Goal: Task Accomplishment & Management: Manage account settings

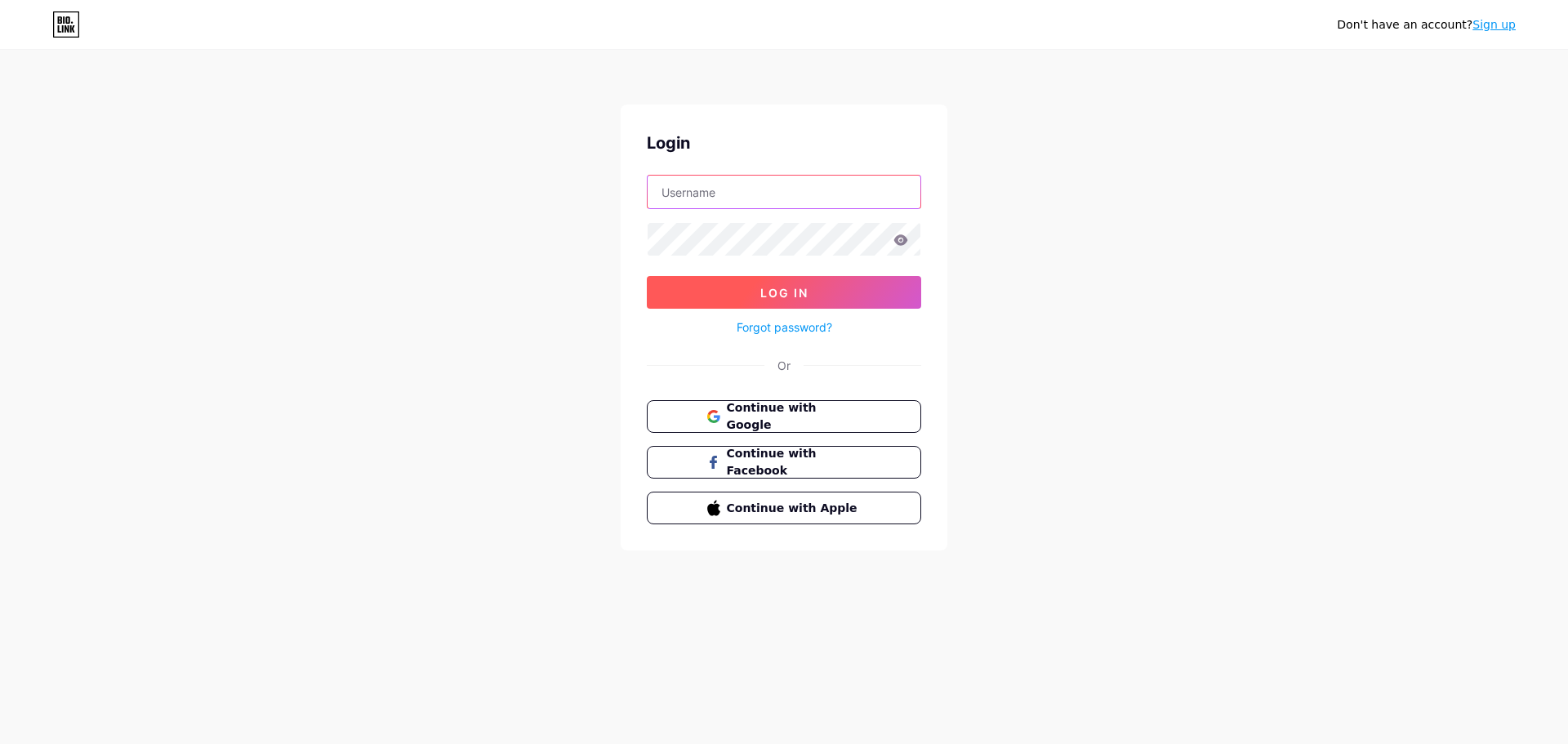
type input "[PERSON_NAME][EMAIL_ADDRESS][DOMAIN_NAME]"
click at [821, 298] on button "Log In" at bounding box center [784, 293] width 274 height 33
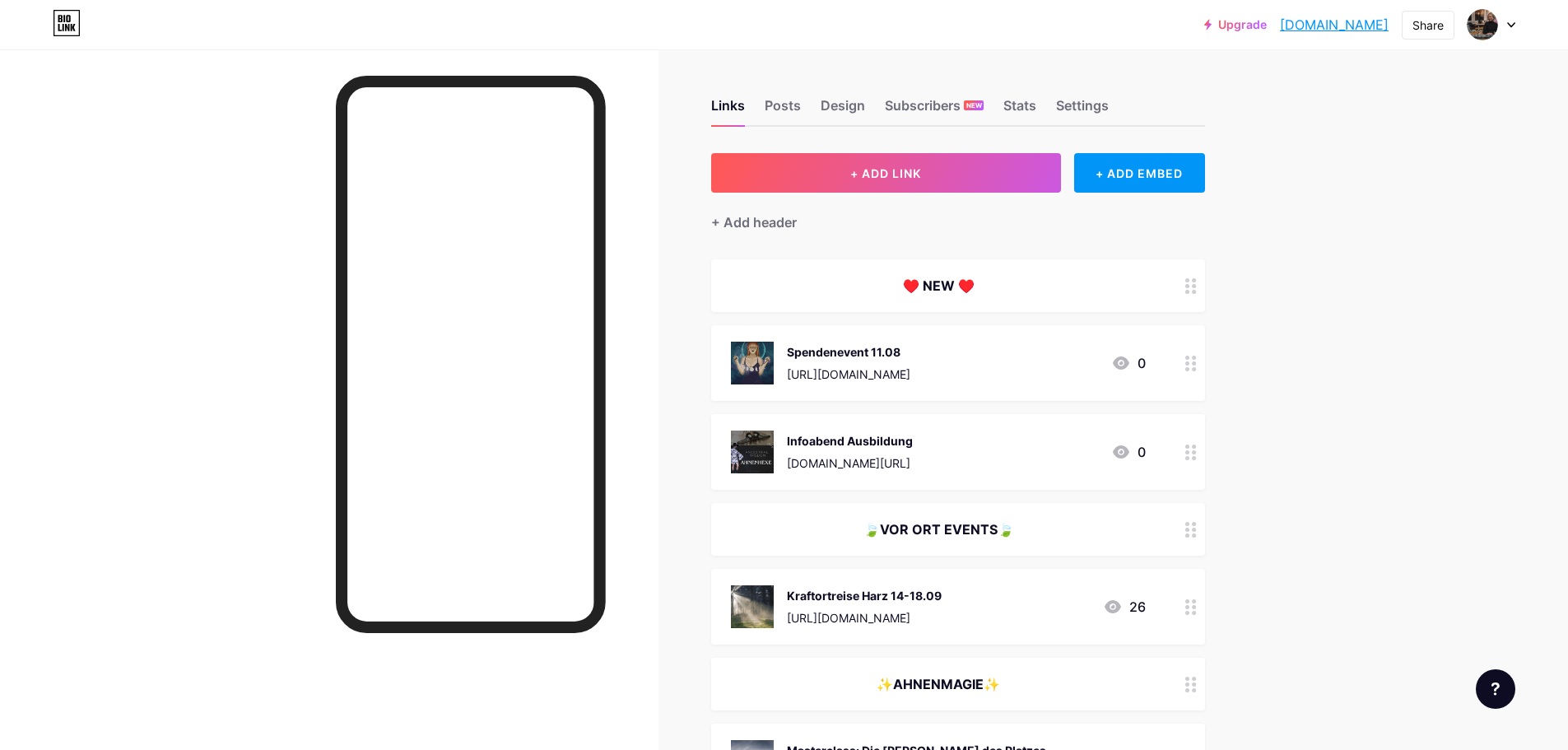
click at [1196, 362] on circle at bounding box center [1194, 363] width 5 height 5
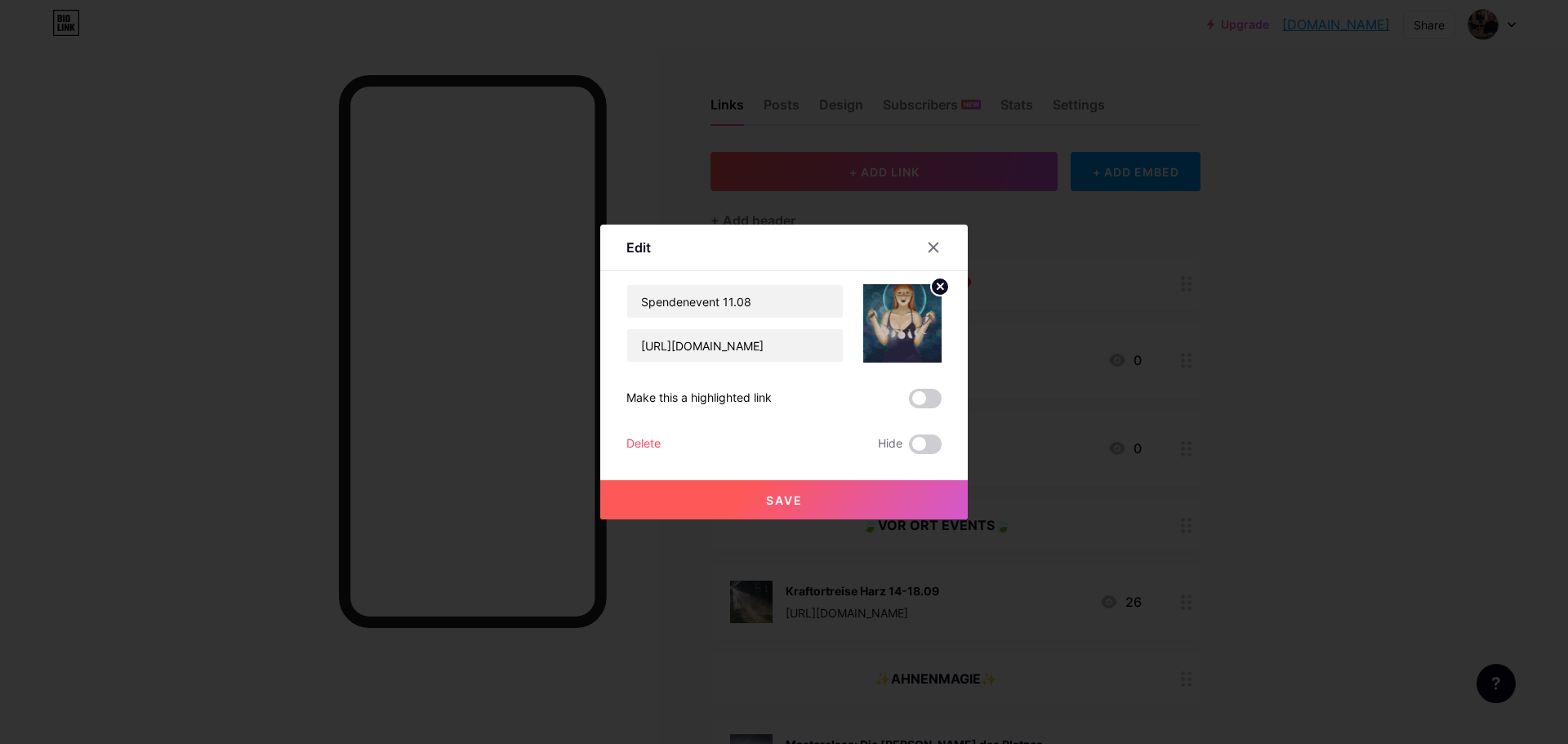
click at [636, 445] on div "Delete" at bounding box center [644, 444] width 34 height 20
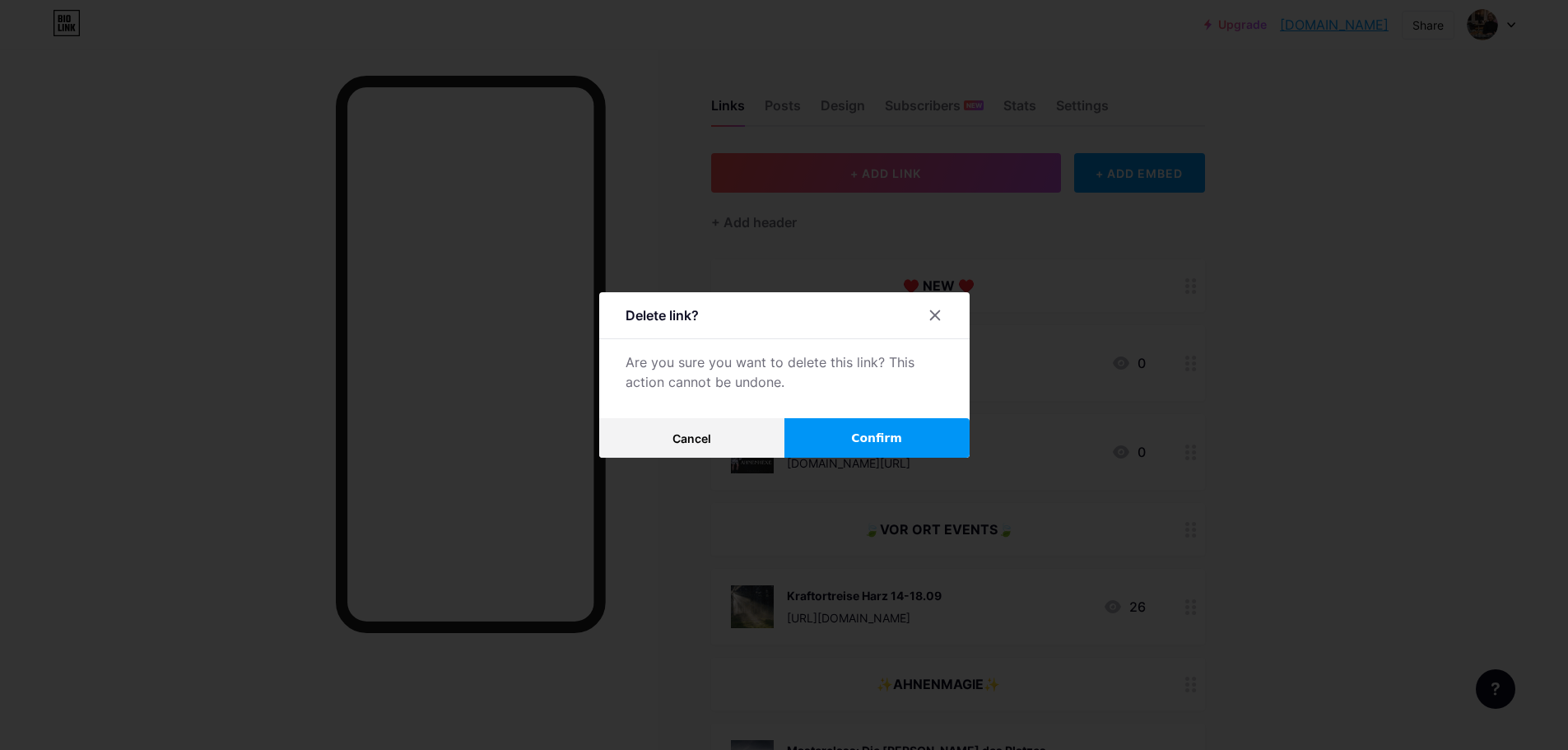
click at [862, 439] on span "Confirm" at bounding box center [876, 438] width 51 height 17
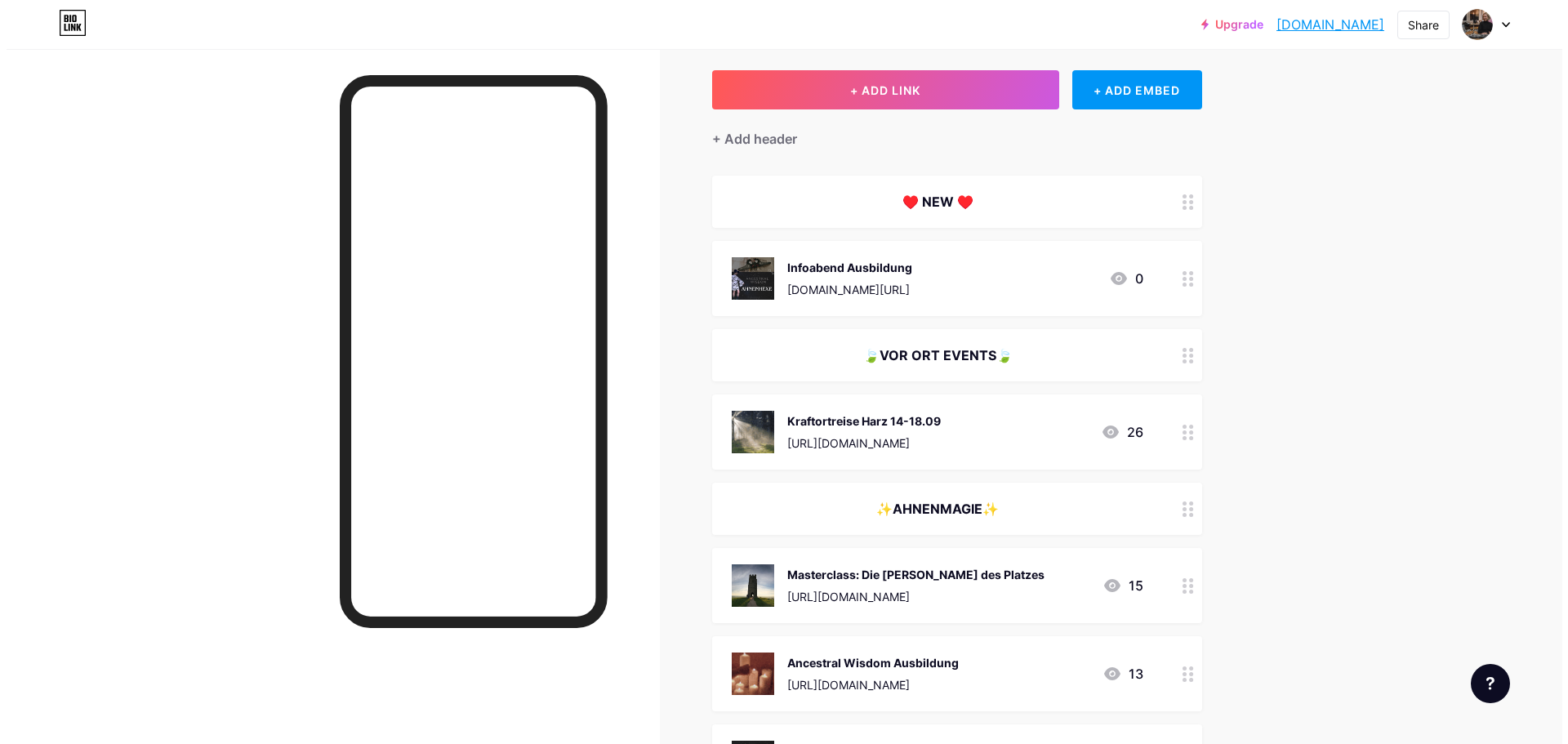
scroll to position [245, 0]
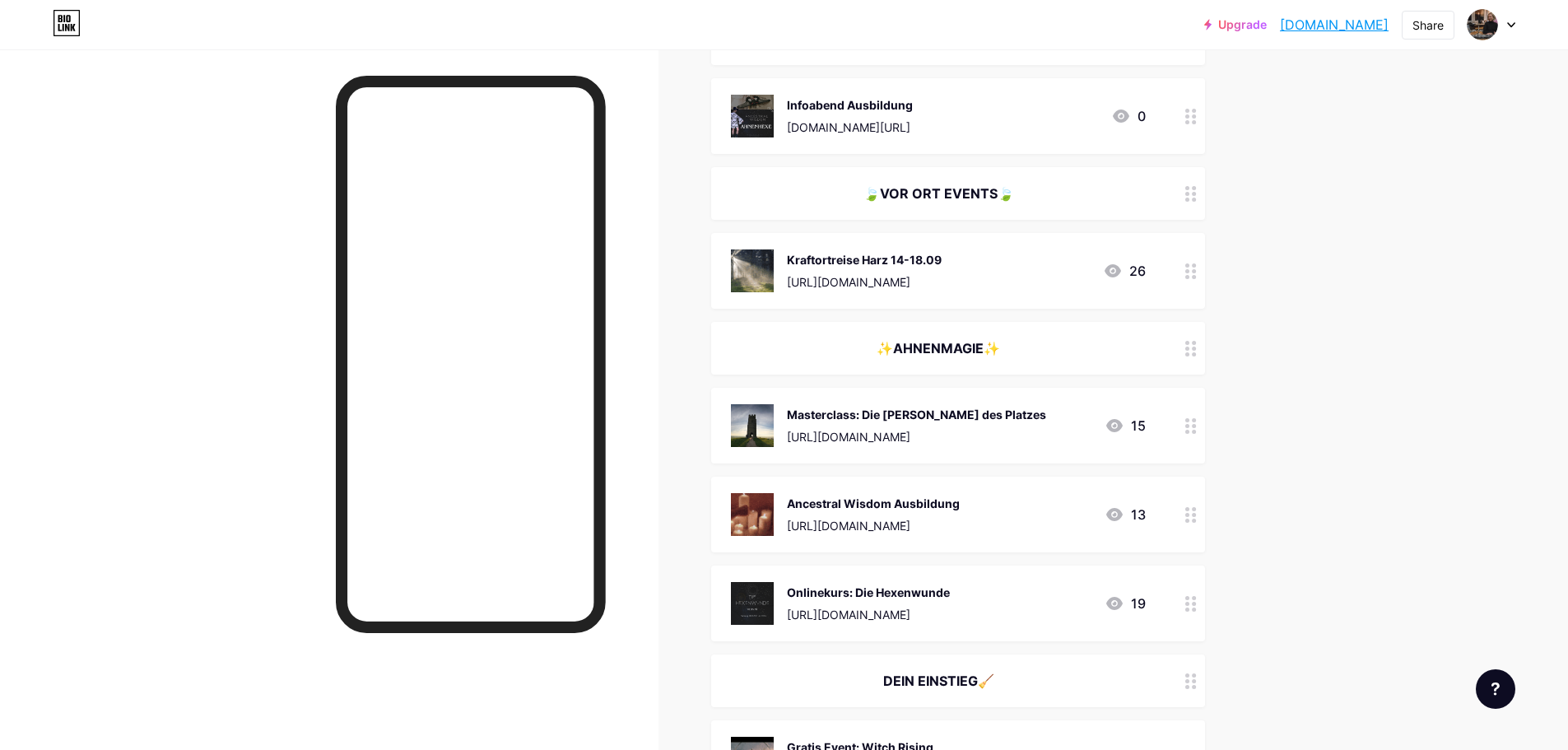
click at [889, 279] on div "[URL][DOMAIN_NAME]" at bounding box center [865, 281] width 155 height 17
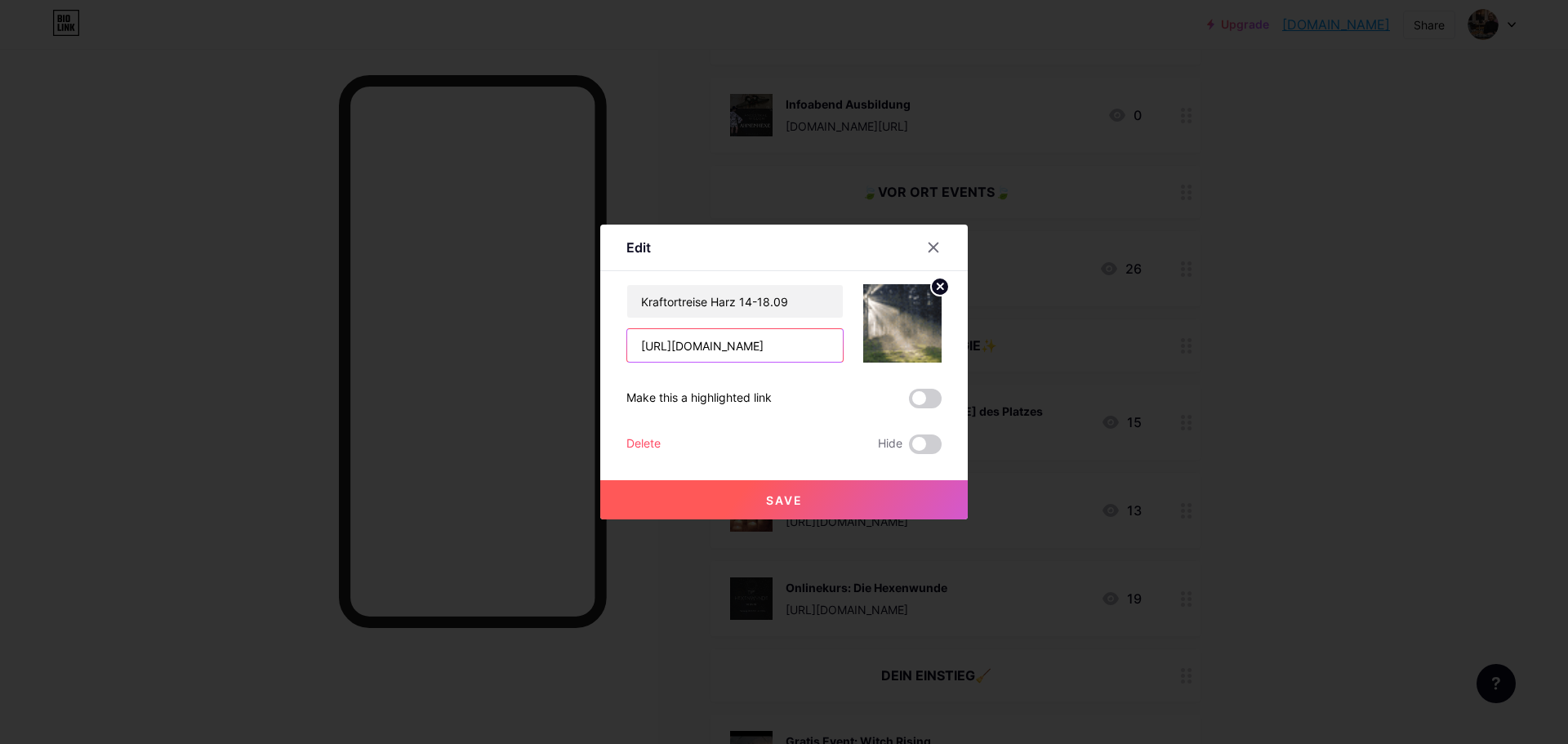
click at [749, 338] on input "[URL][DOMAIN_NAME]" at bounding box center [735, 345] width 216 height 33
